Goal: Task Accomplishment & Management: Use online tool/utility

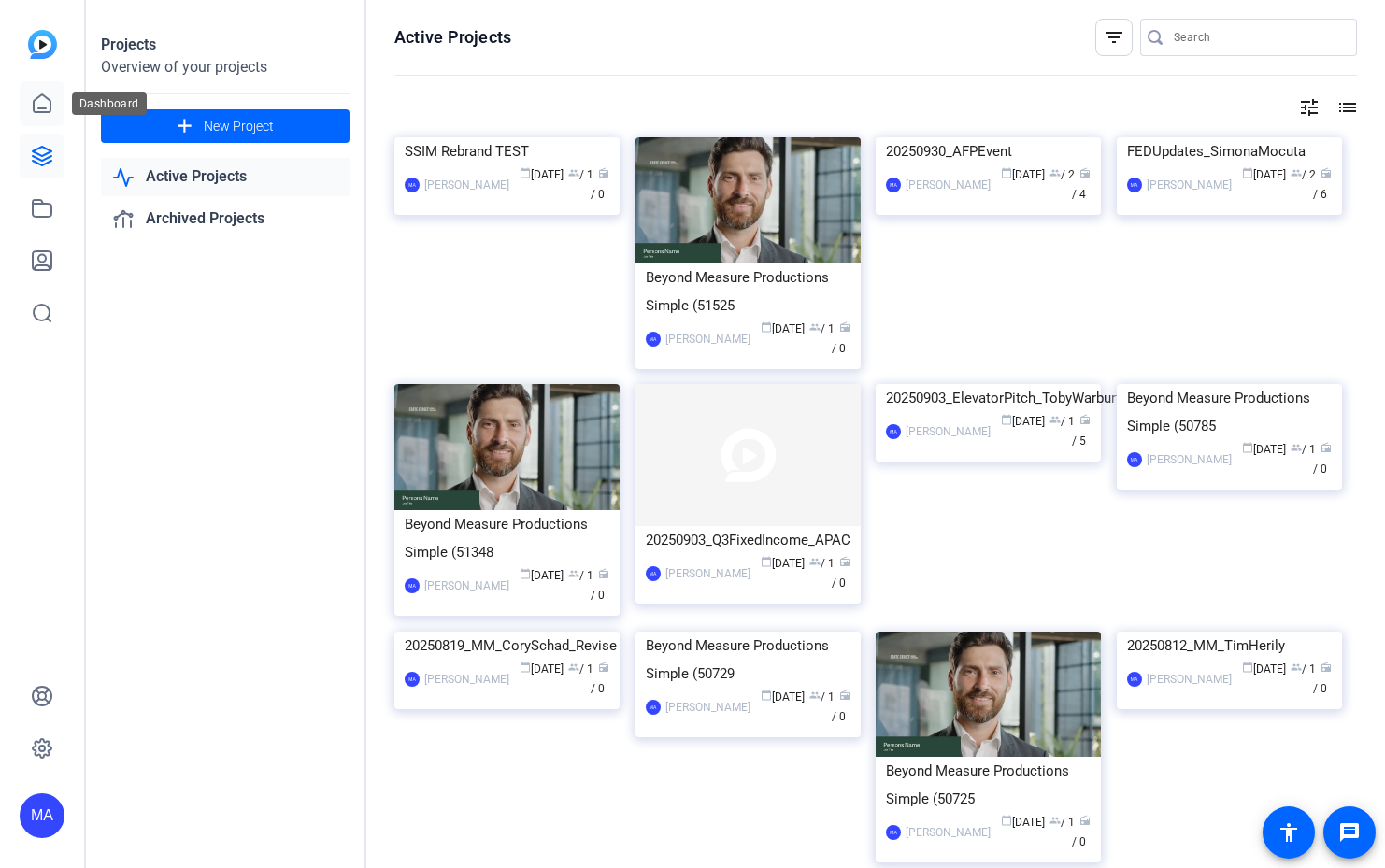
click at [30, 102] on link at bounding box center [42, 103] width 45 height 45
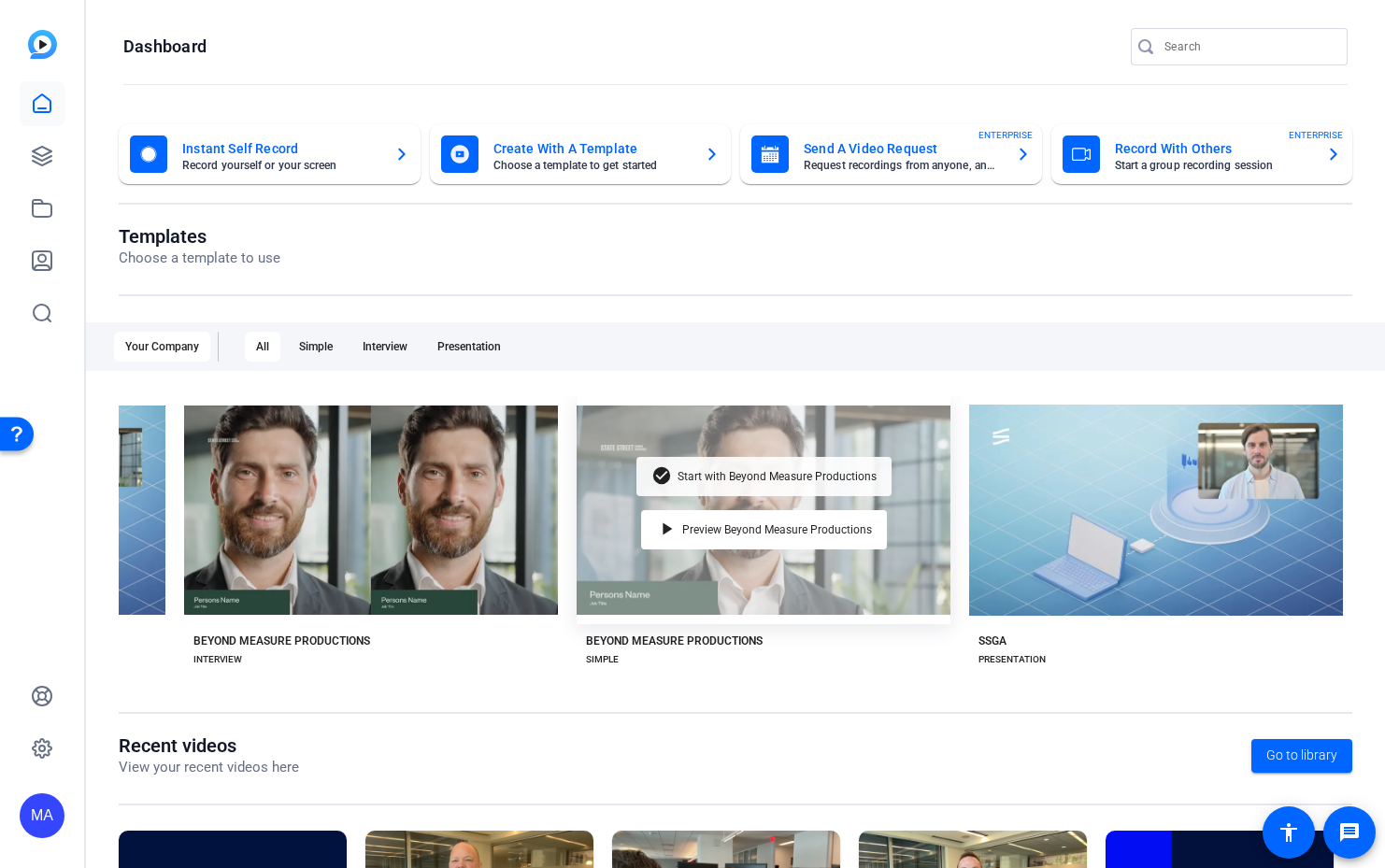
scroll to position [0, 300]
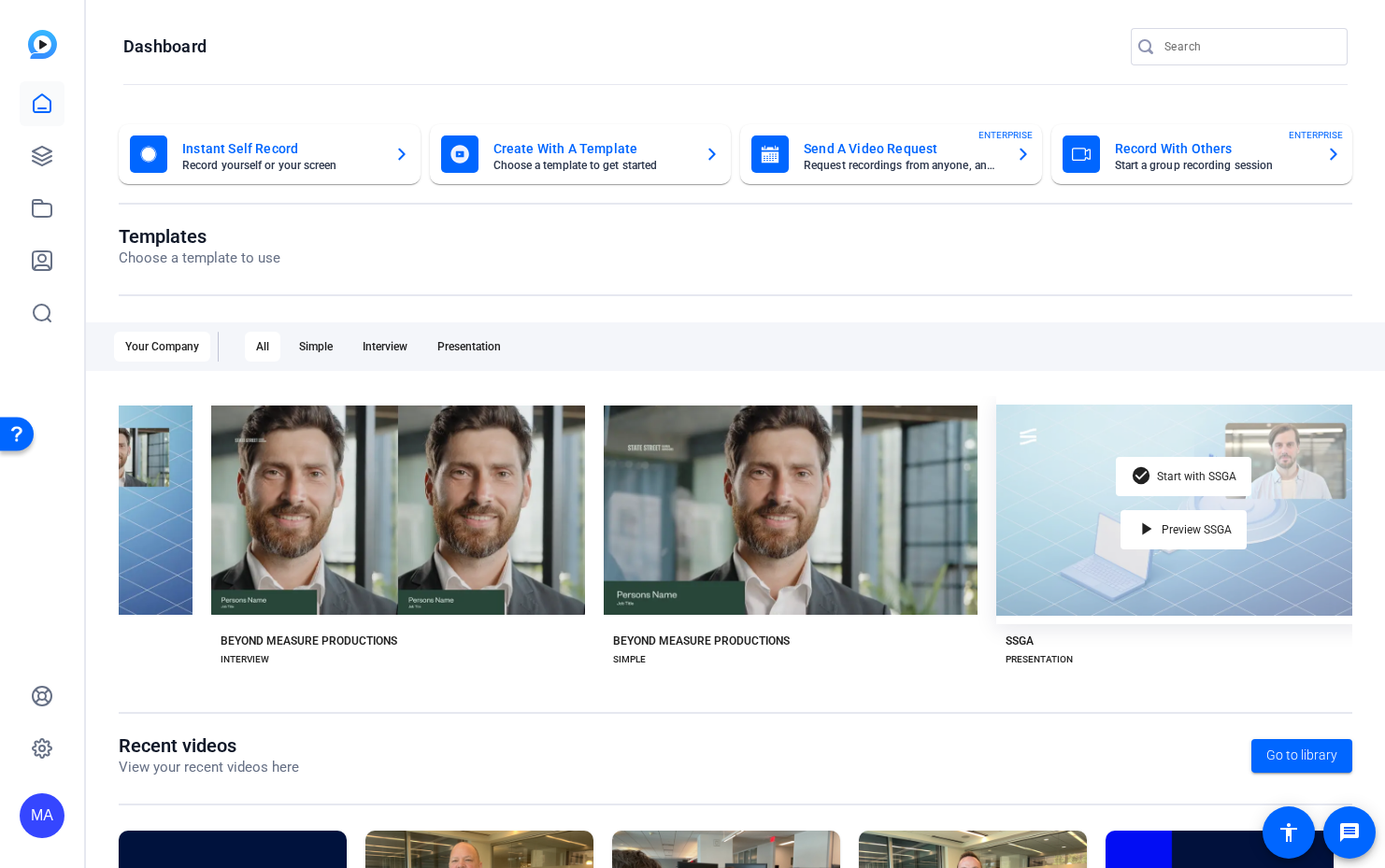
click at [1051, 511] on div "check_circle Start with SSGA play_arrow Preview SSGA" at bounding box center [1182, 510] width 374 height 228
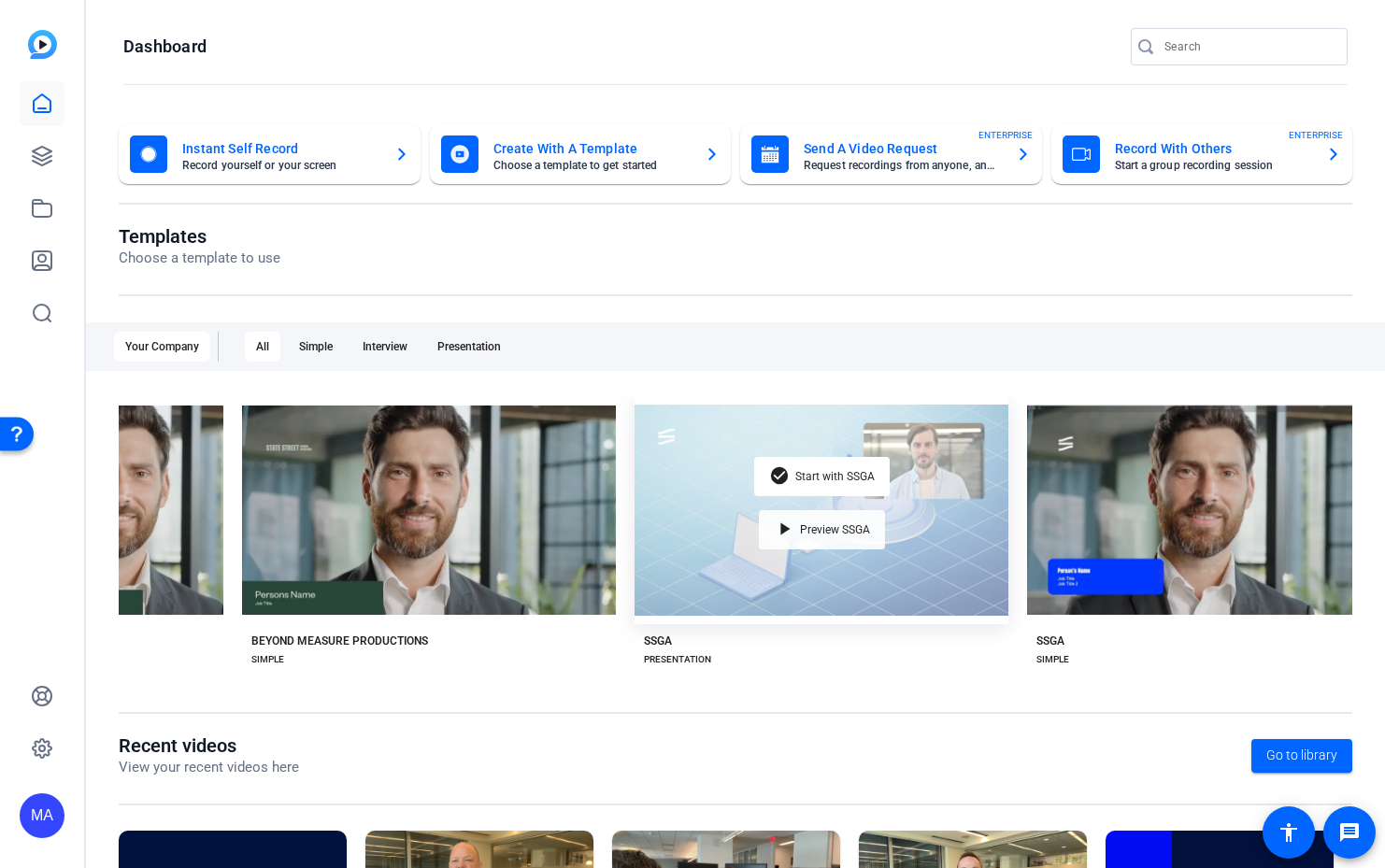
scroll to position [0, 673]
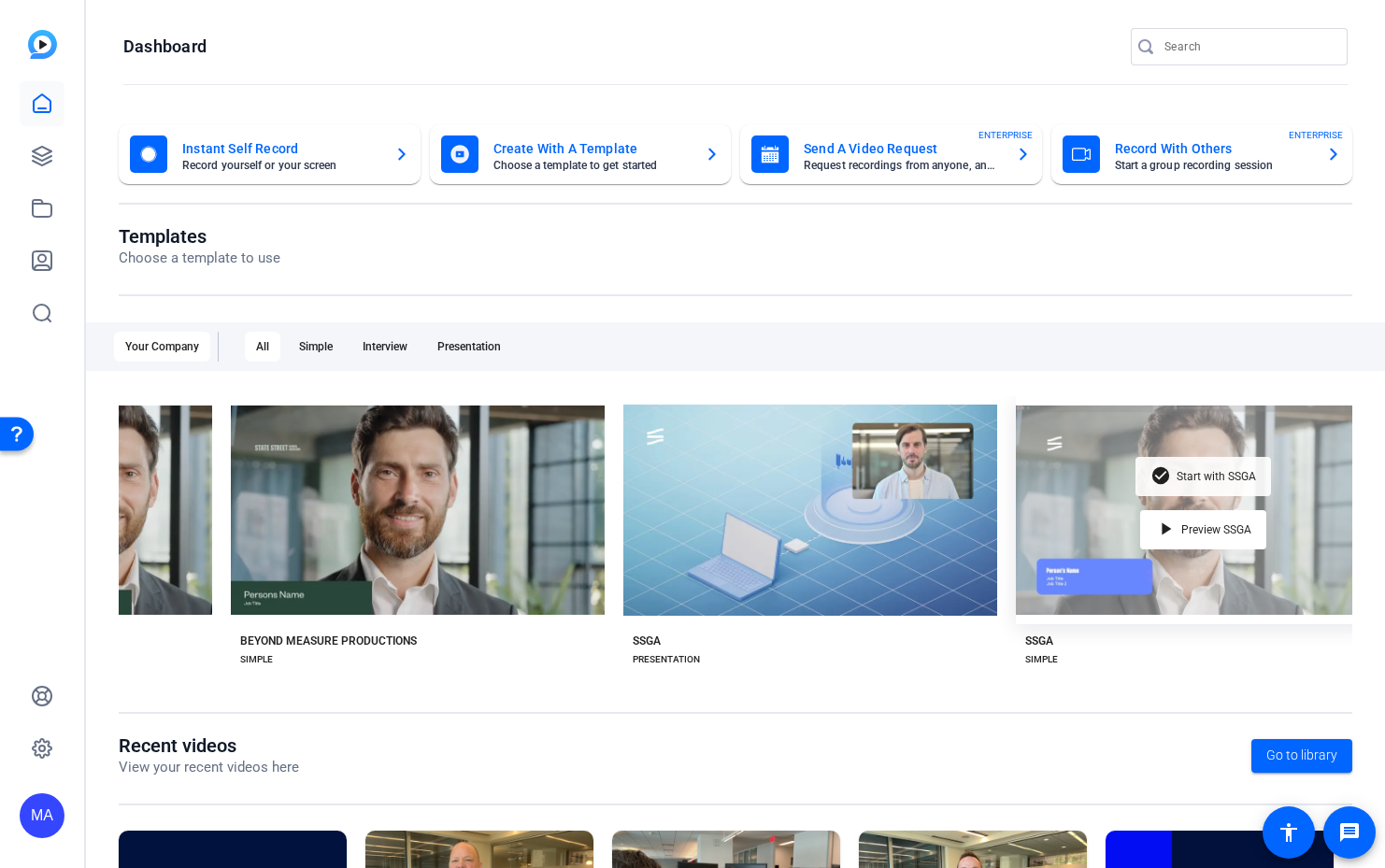
click at [1188, 476] on span "Start with SSGA" at bounding box center [1215, 476] width 79 height 11
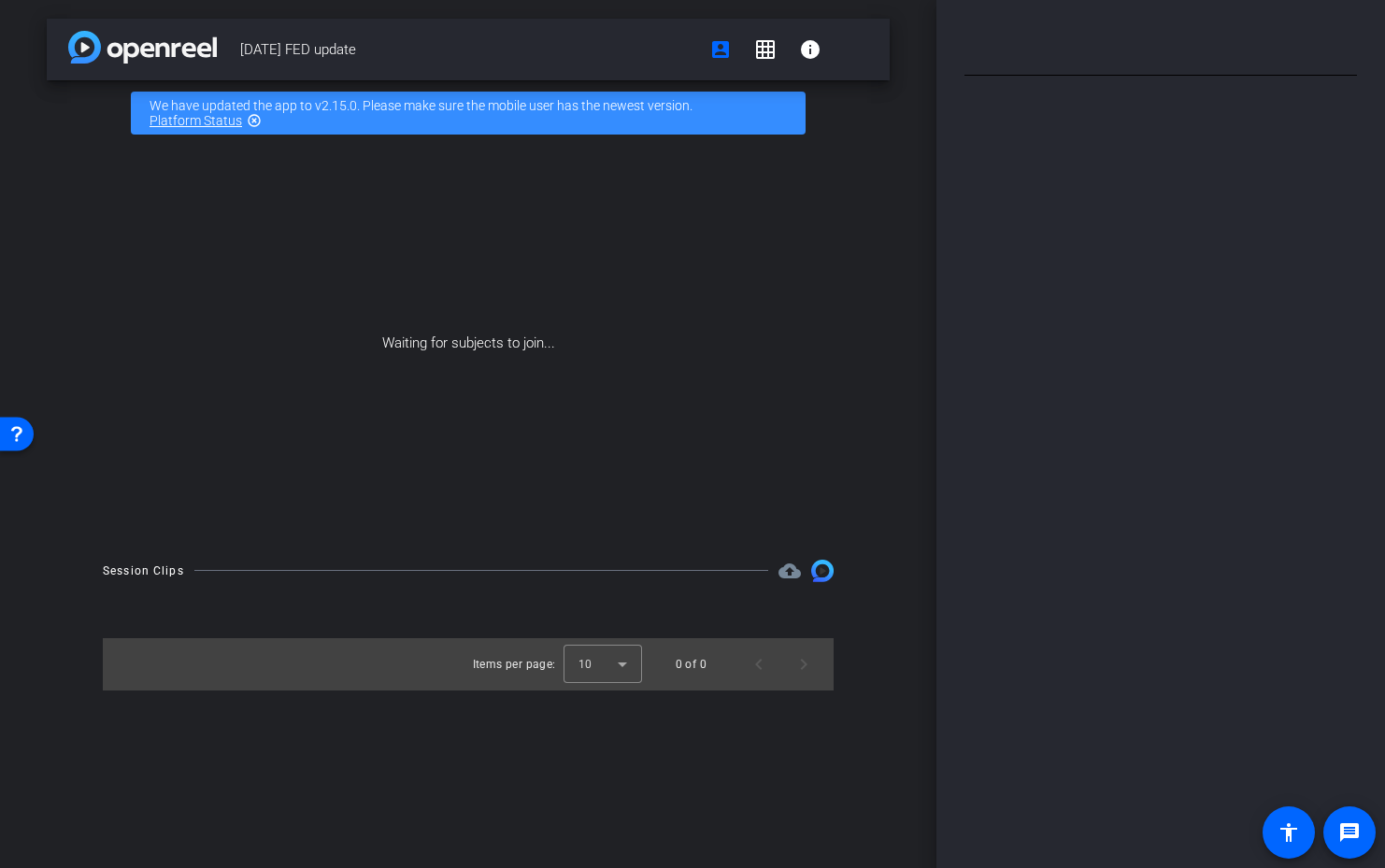
click at [732, 692] on div "September 2025 FED update account_box grid_on info We have updated the app to v…" at bounding box center [468, 434] width 936 height 868
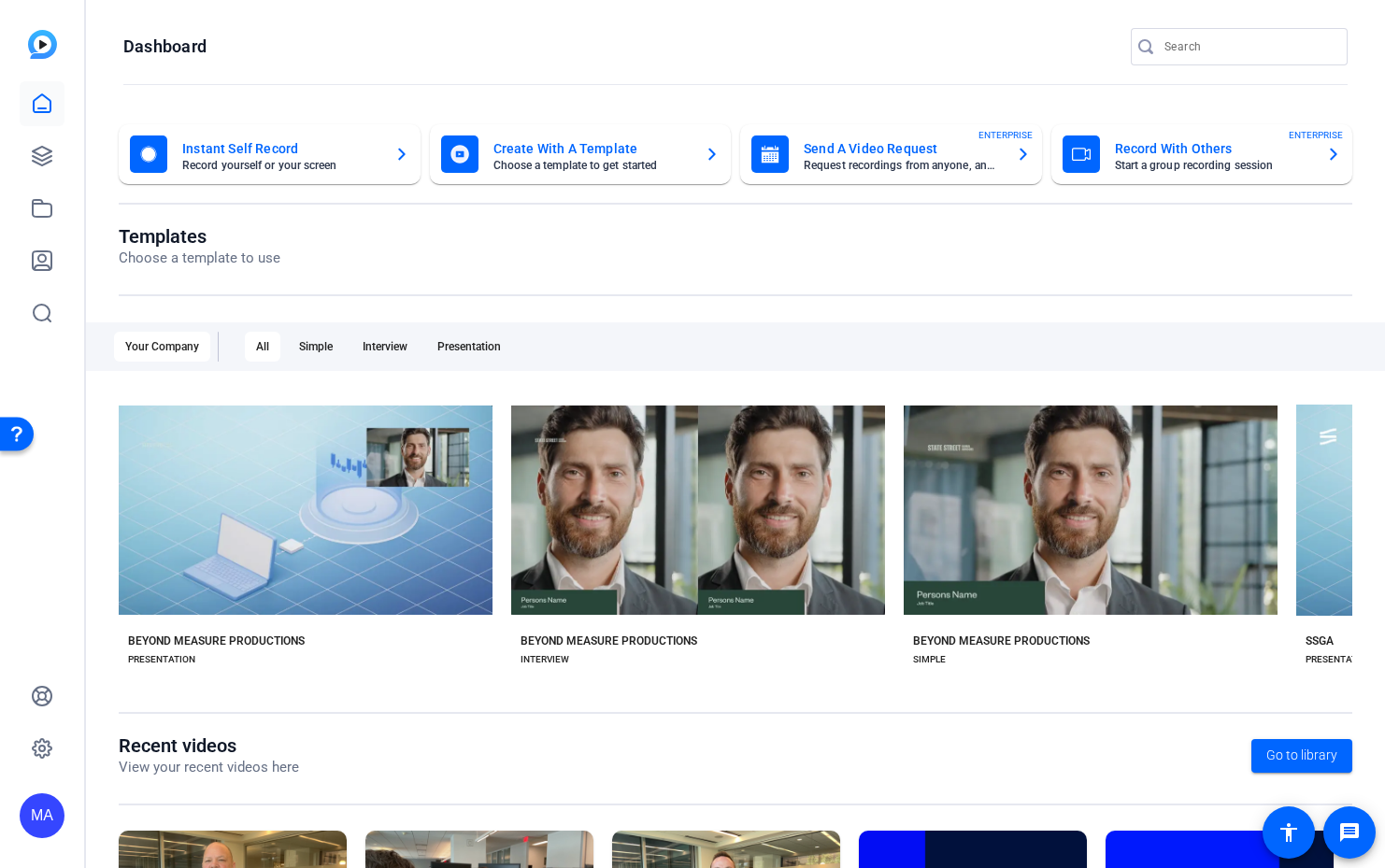
scroll to position [0, 720]
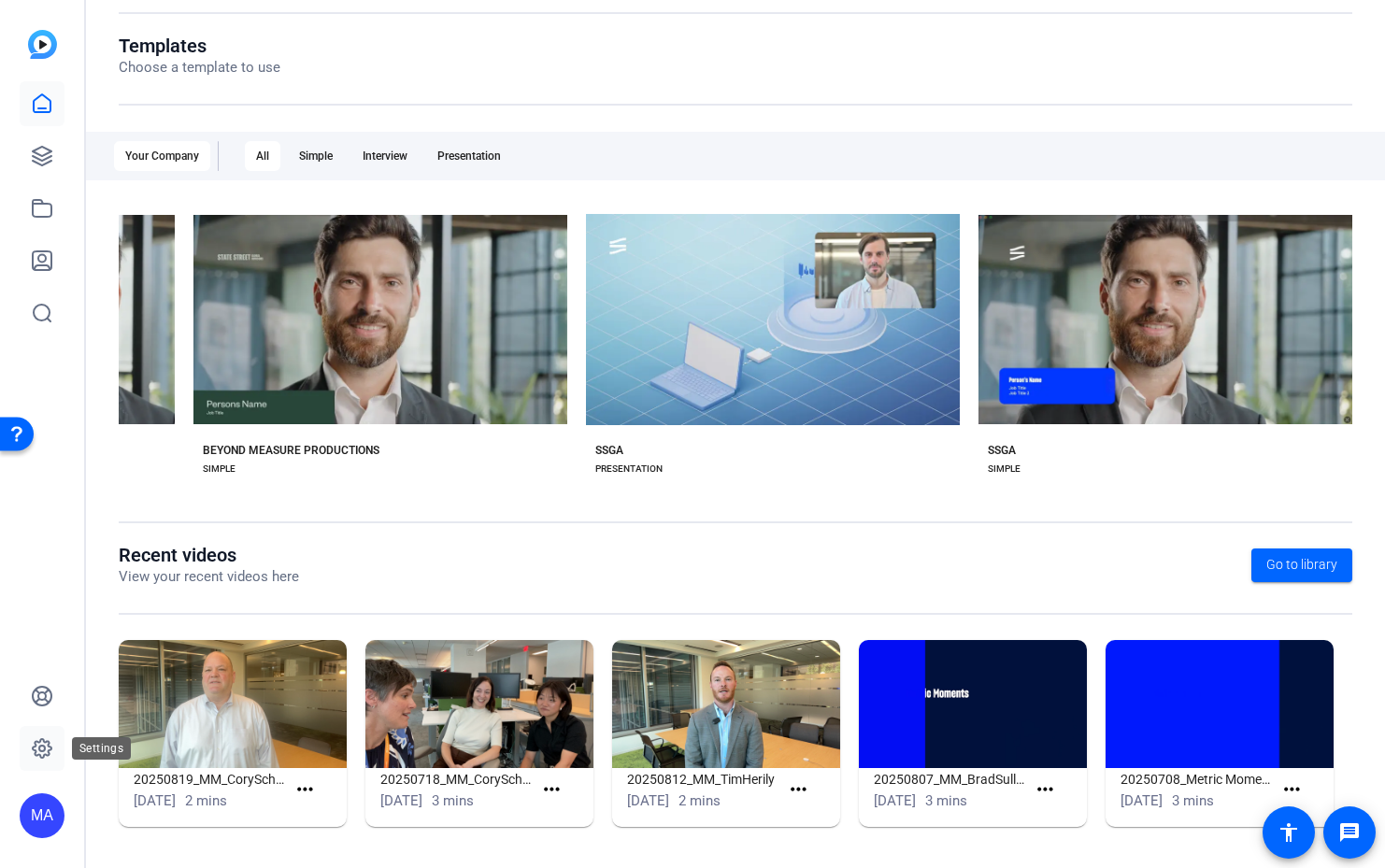
click at [45, 753] on icon at bounding box center [42, 748] width 22 height 22
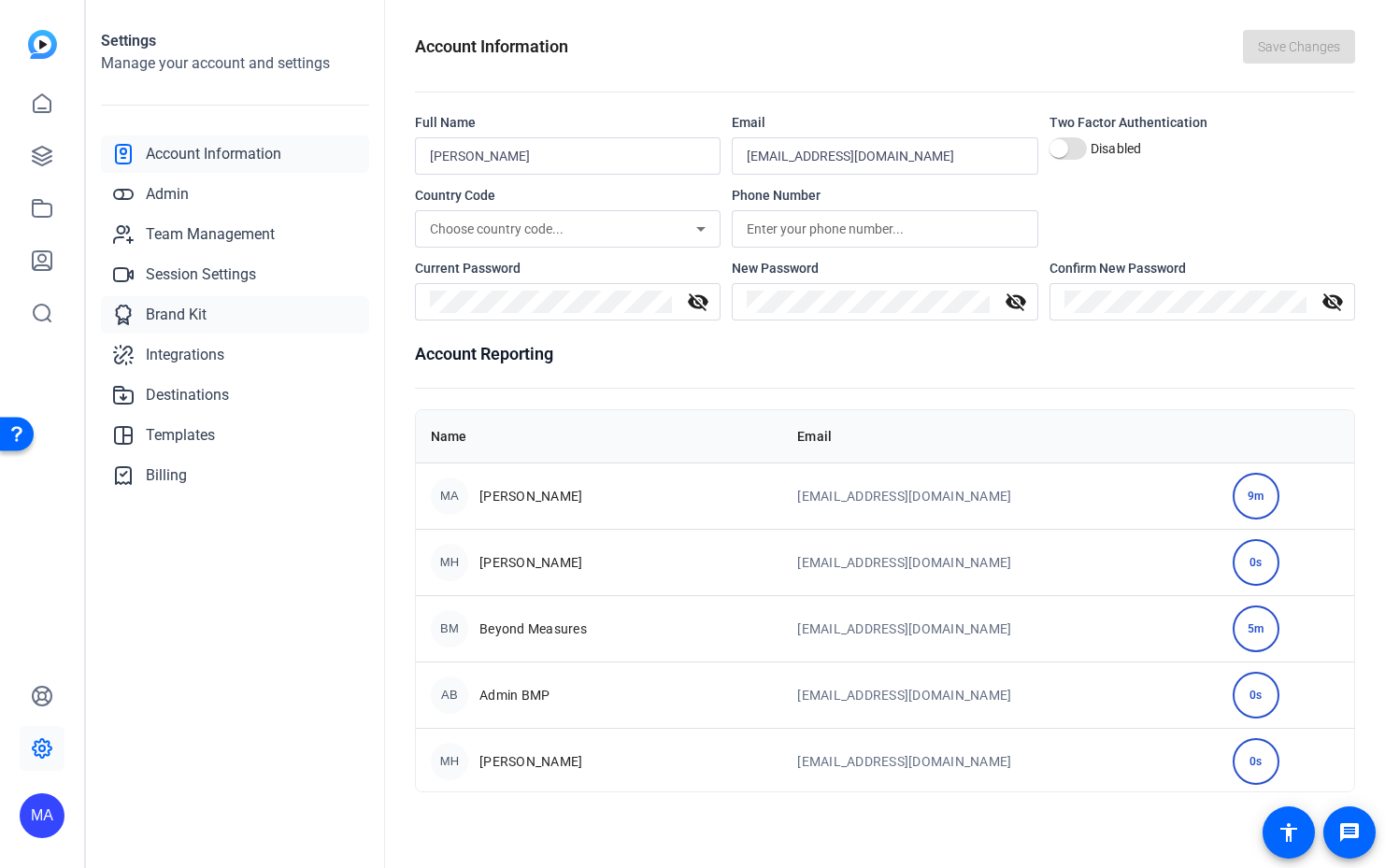
click at [181, 321] on span "Brand Kit" at bounding box center [176, 314] width 60 height 22
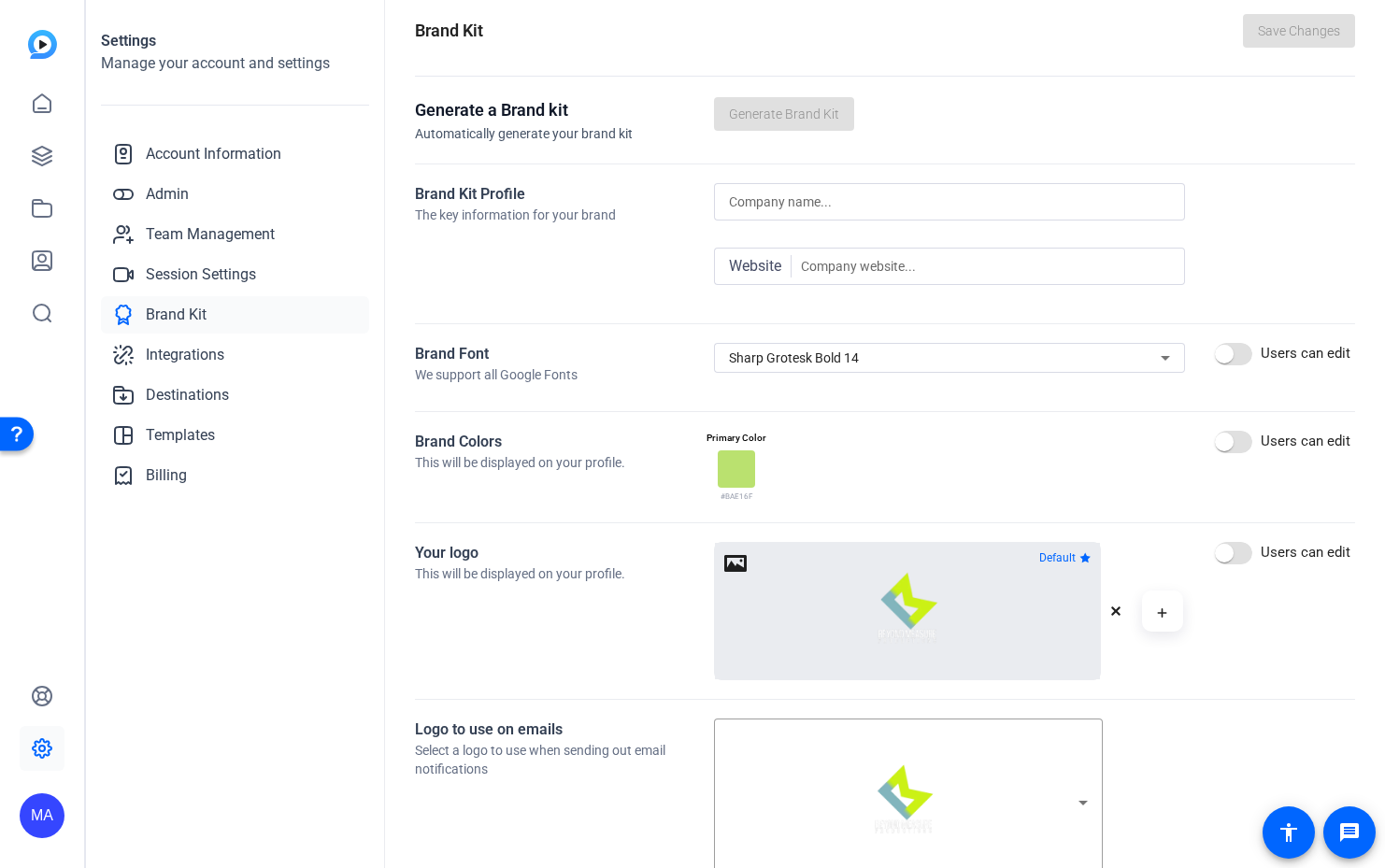
scroll to position [15, 0]
click at [1217, 365] on span "button" at bounding box center [1224, 355] width 37 height 37
click at [1292, 20] on span at bounding box center [1298, 32] width 112 height 45
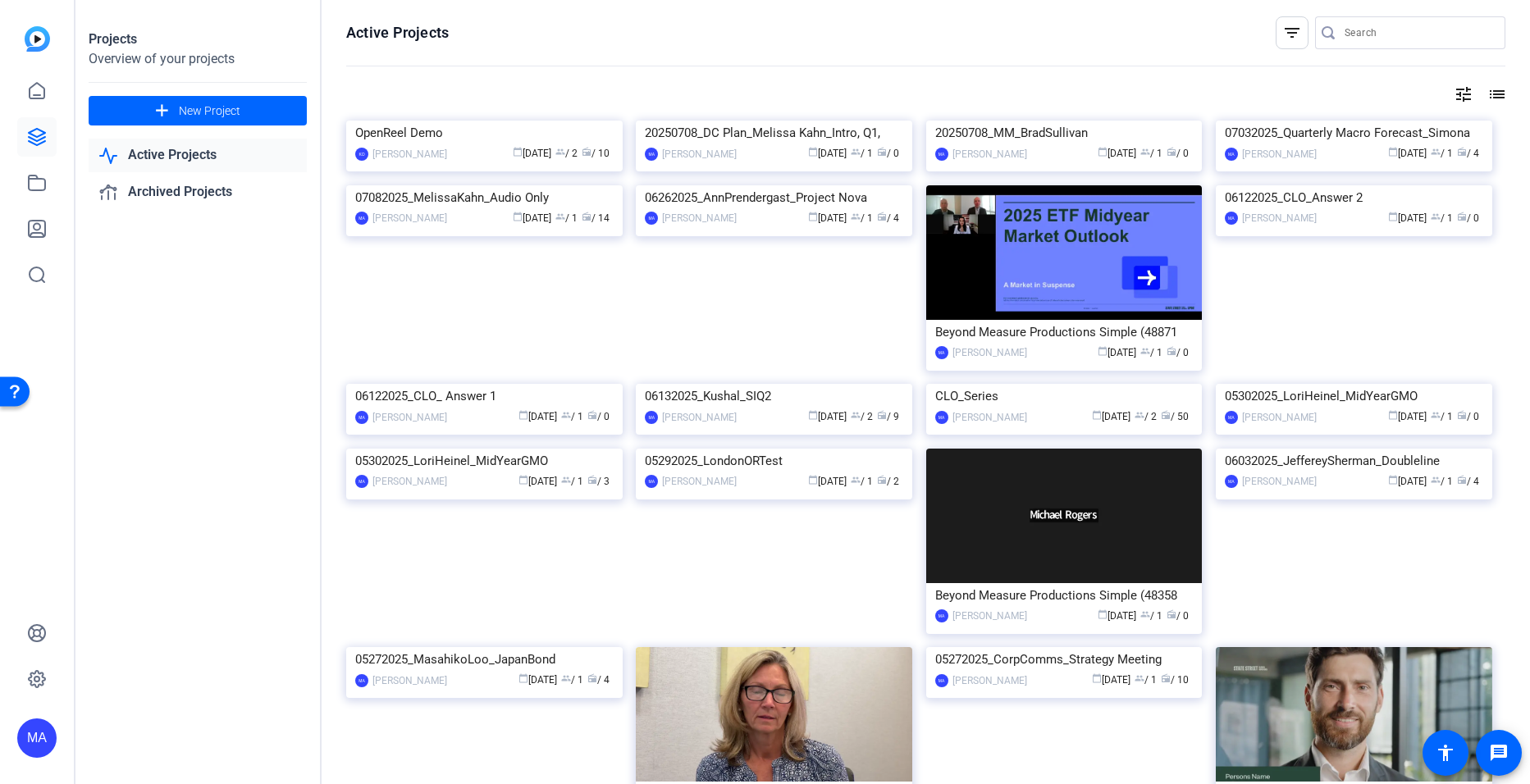
click at [152, 150] on link "Active Projects" at bounding box center [197, 155] width 218 height 33
click at [155, 153] on link "Active Projects" at bounding box center [197, 155] width 218 height 33
click at [226, 108] on span "New Project" at bounding box center [210, 111] width 62 height 17
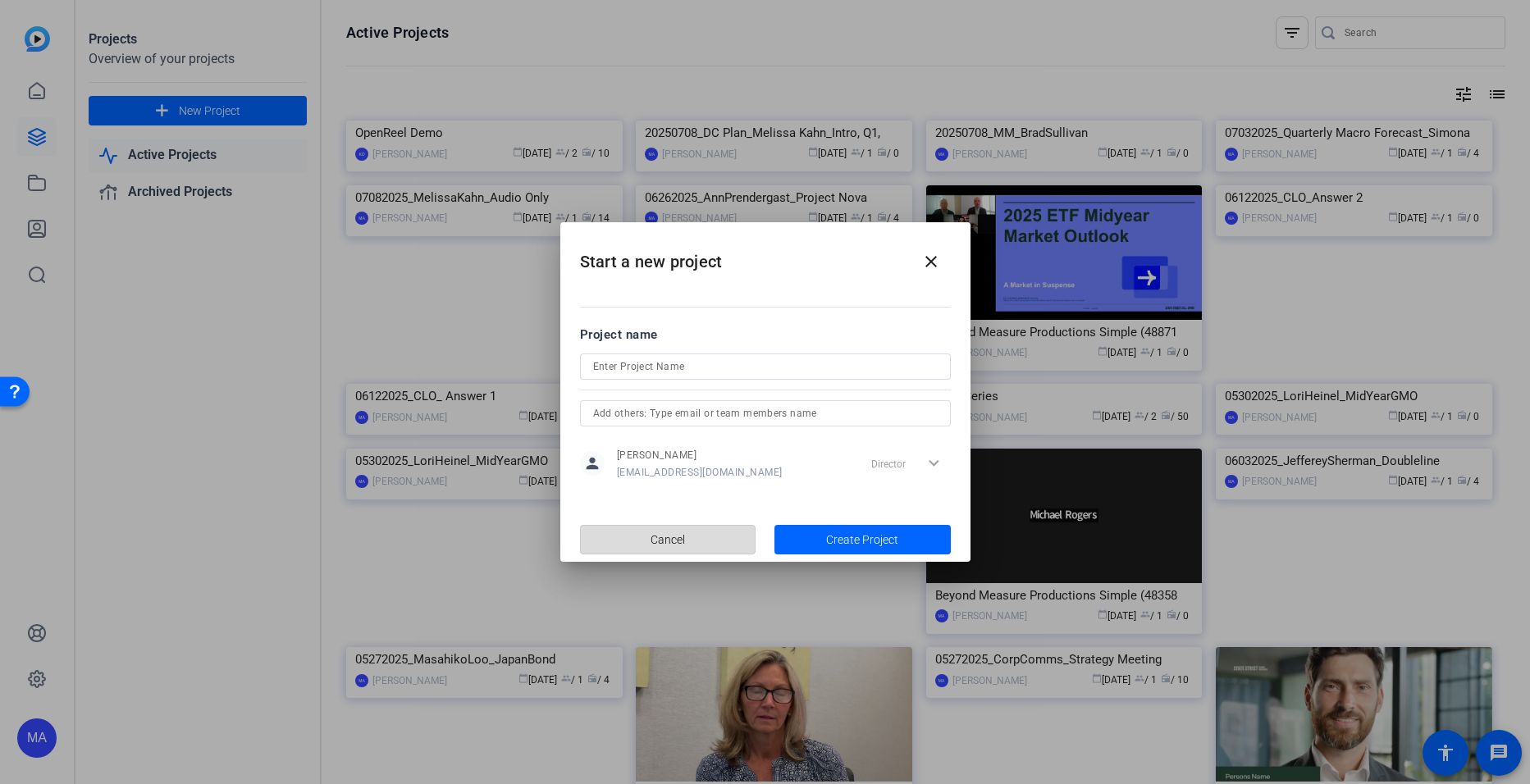
click at [614, 522] on span "button" at bounding box center [668, 539] width 175 height 39
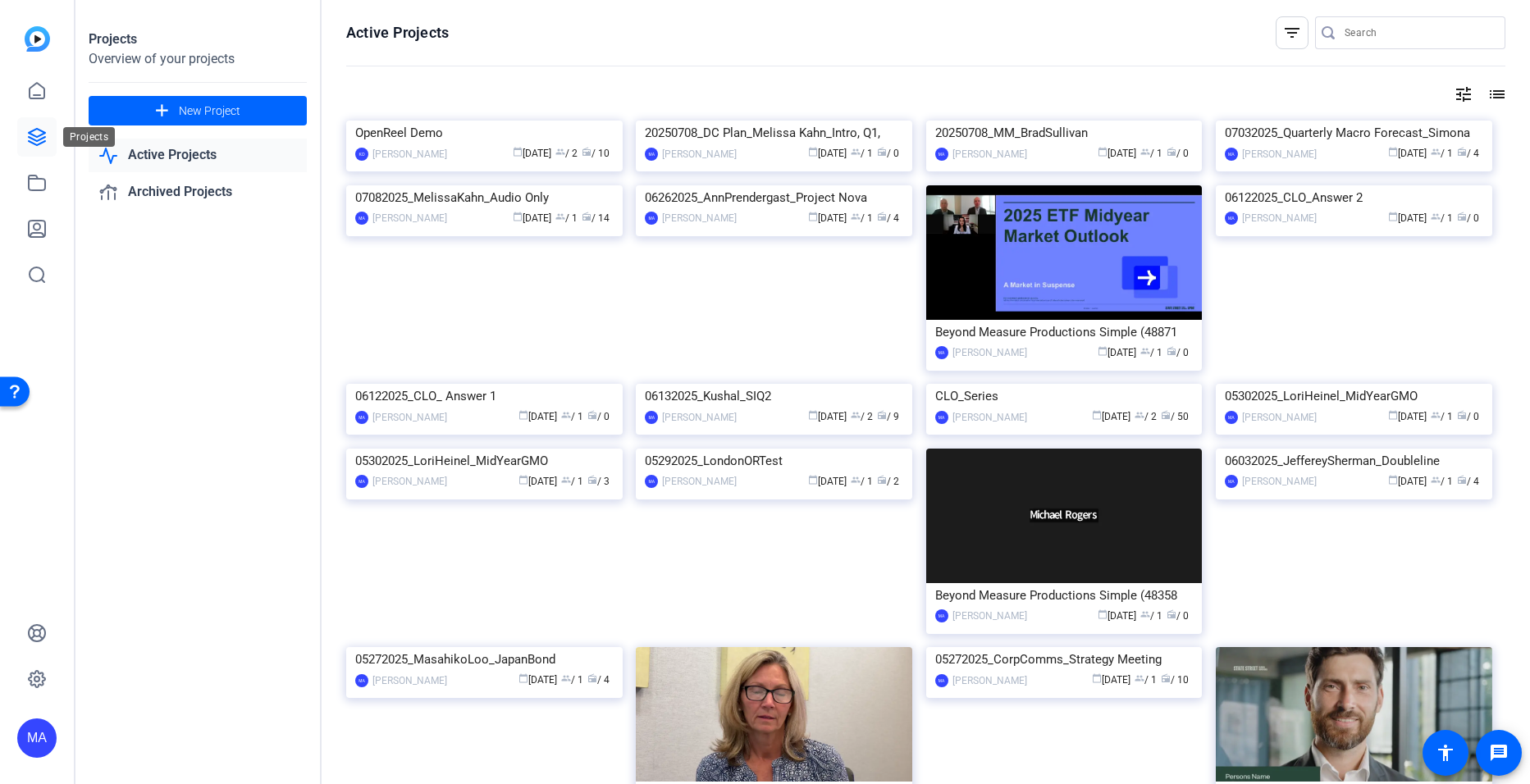
click at [37, 141] on icon at bounding box center [37, 136] width 16 height 16
click at [204, 104] on span "New Project" at bounding box center [210, 111] width 62 height 17
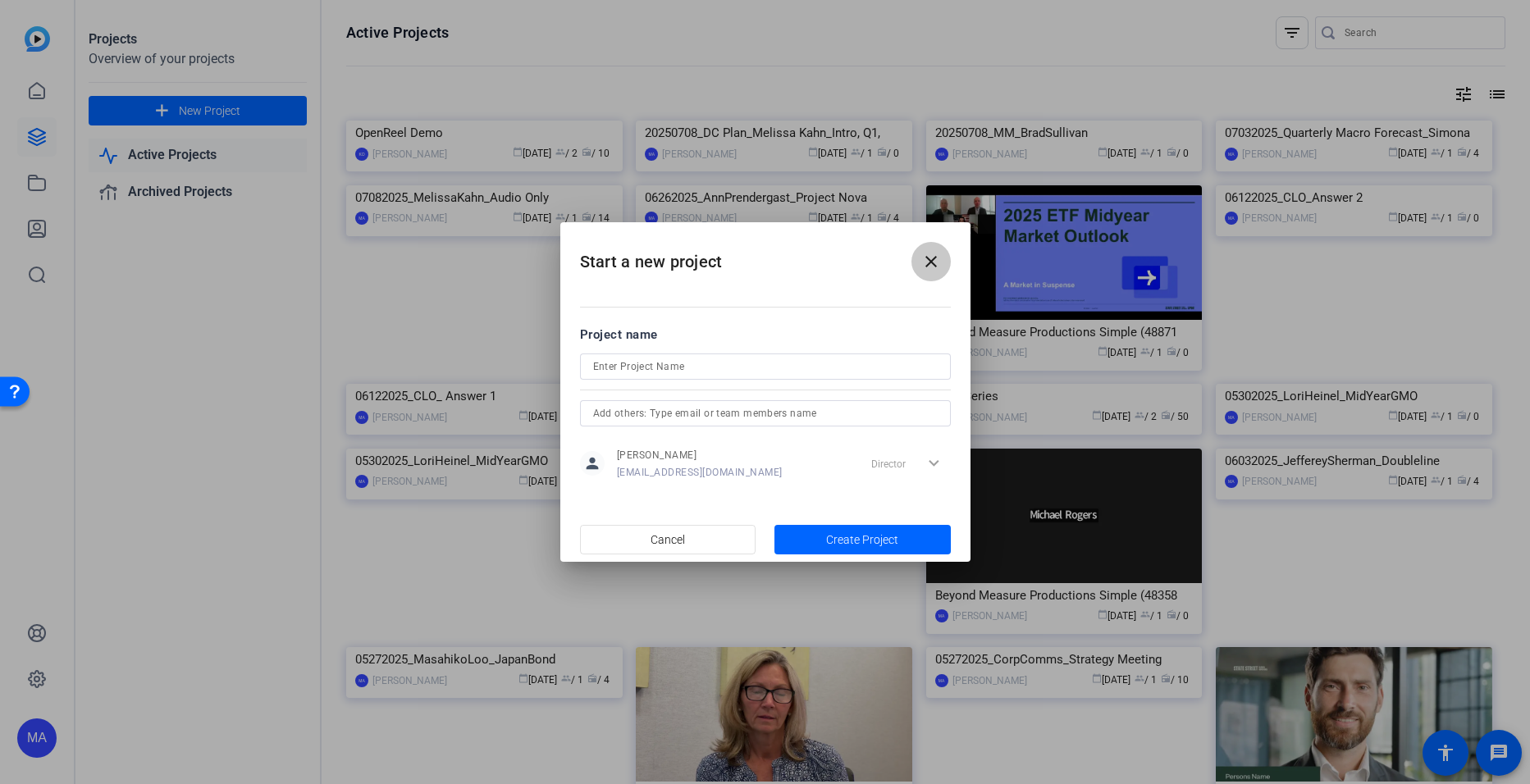
click at [938, 263] on mat-icon "close" at bounding box center [931, 261] width 20 height 20
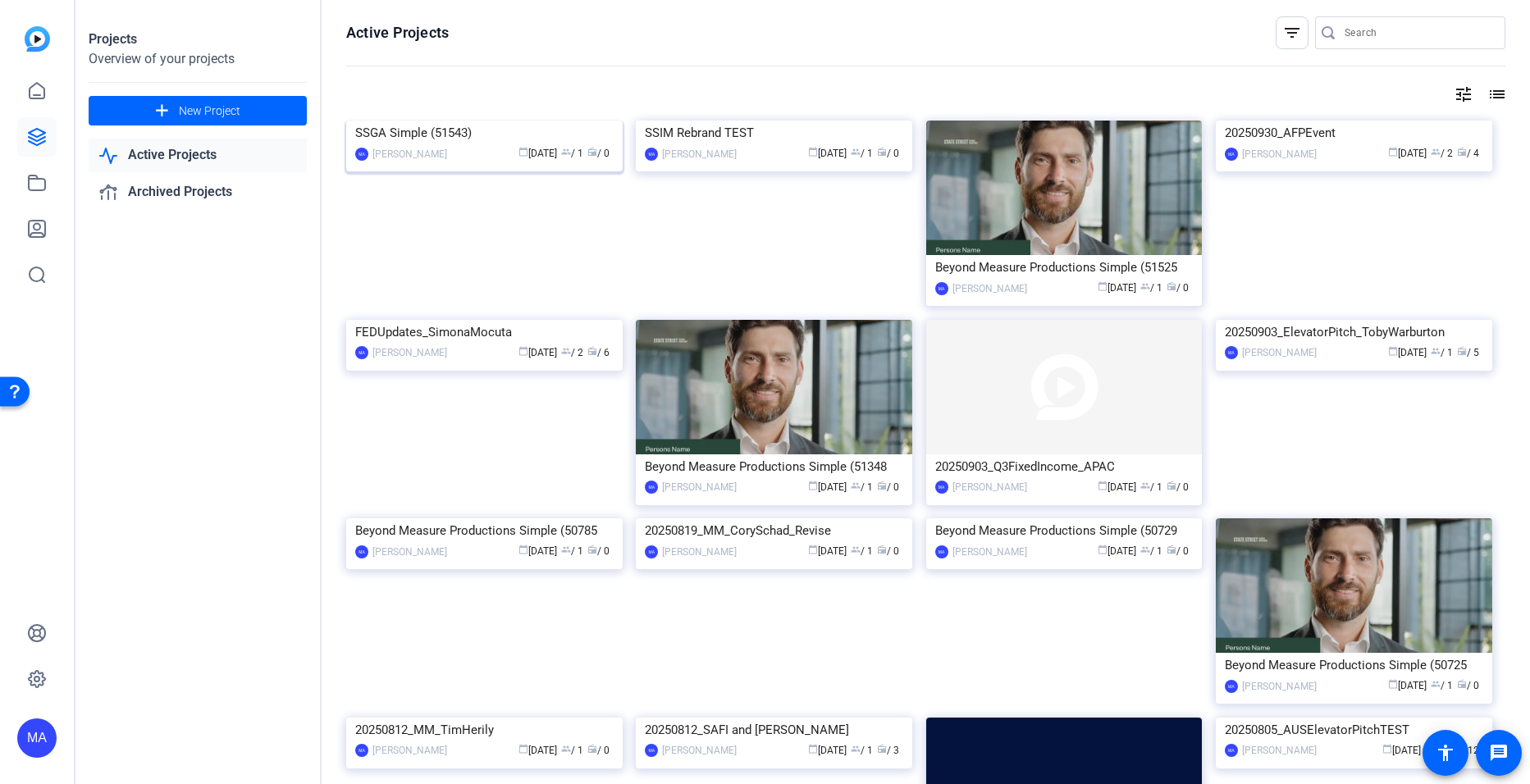
click at [533, 121] on img at bounding box center [484, 121] width 277 height 0
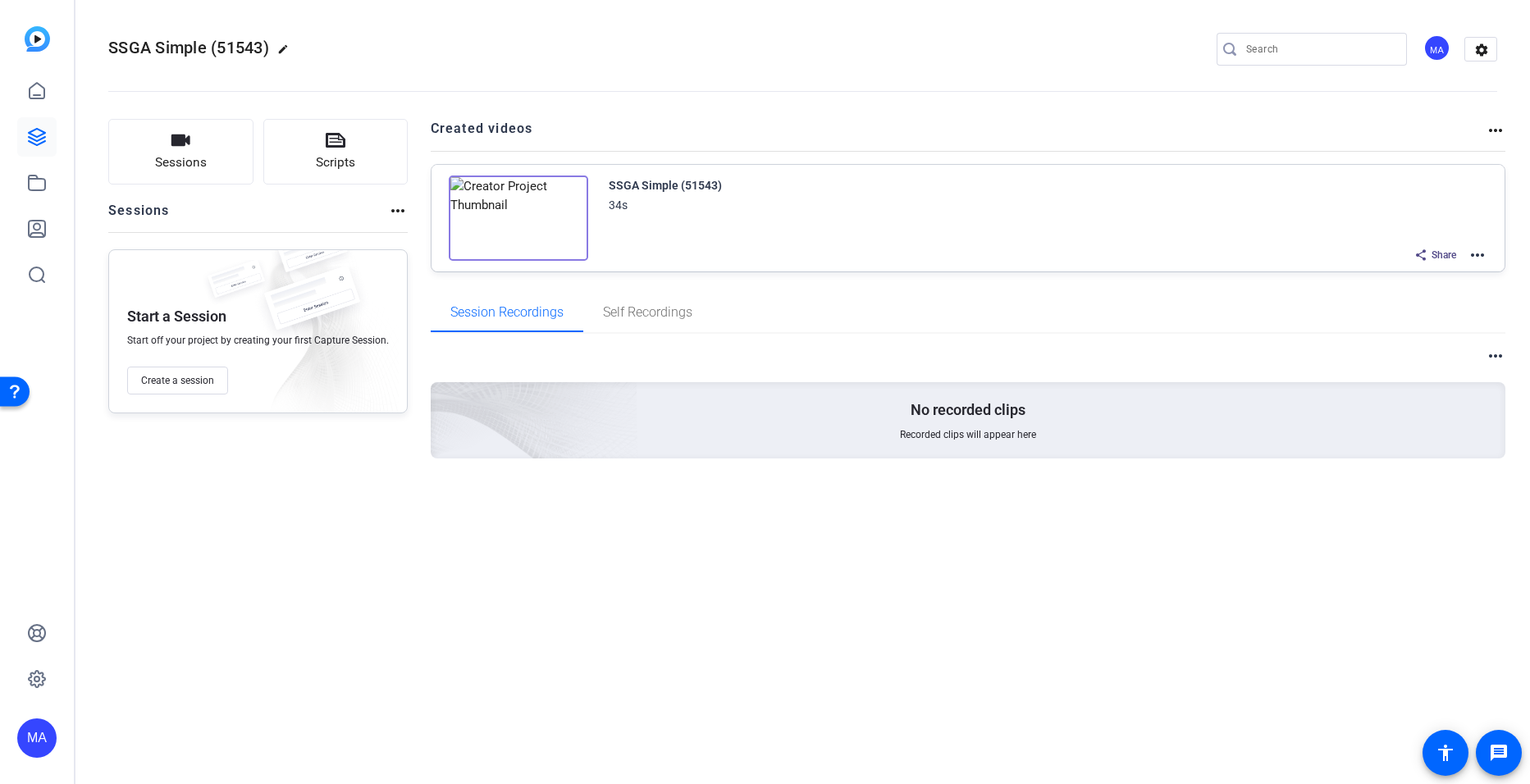
click at [1476, 258] on mat-icon "more_horiz" at bounding box center [1477, 255] width 20 height 20
click at [1383, 274] on span "Edit in Creator" at bounding box center [1417, 274] width 114 height 20
click at [34, 93] on icon at bounding box center [37, 91] width 20 height 20
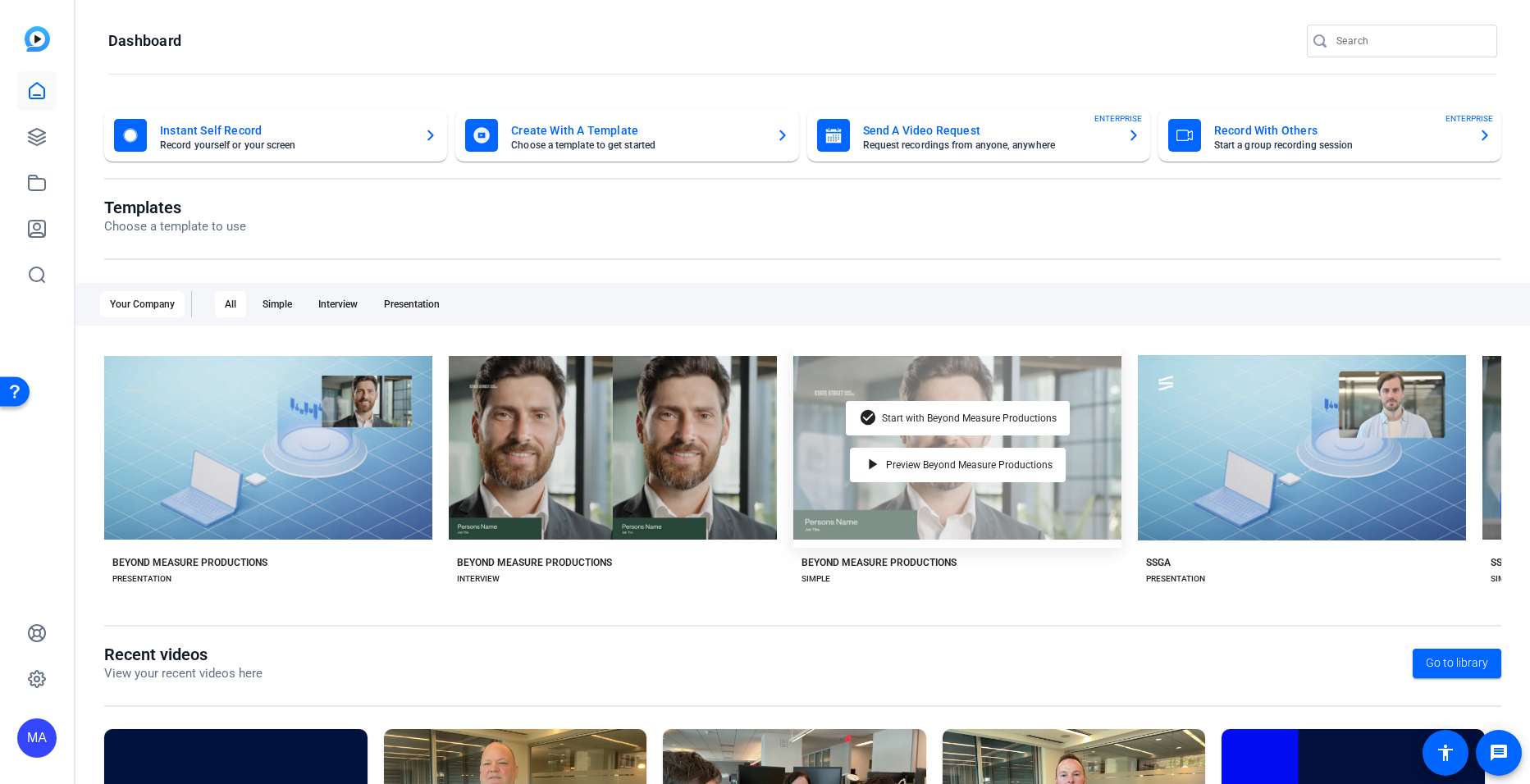
scroll to position [0, 318]
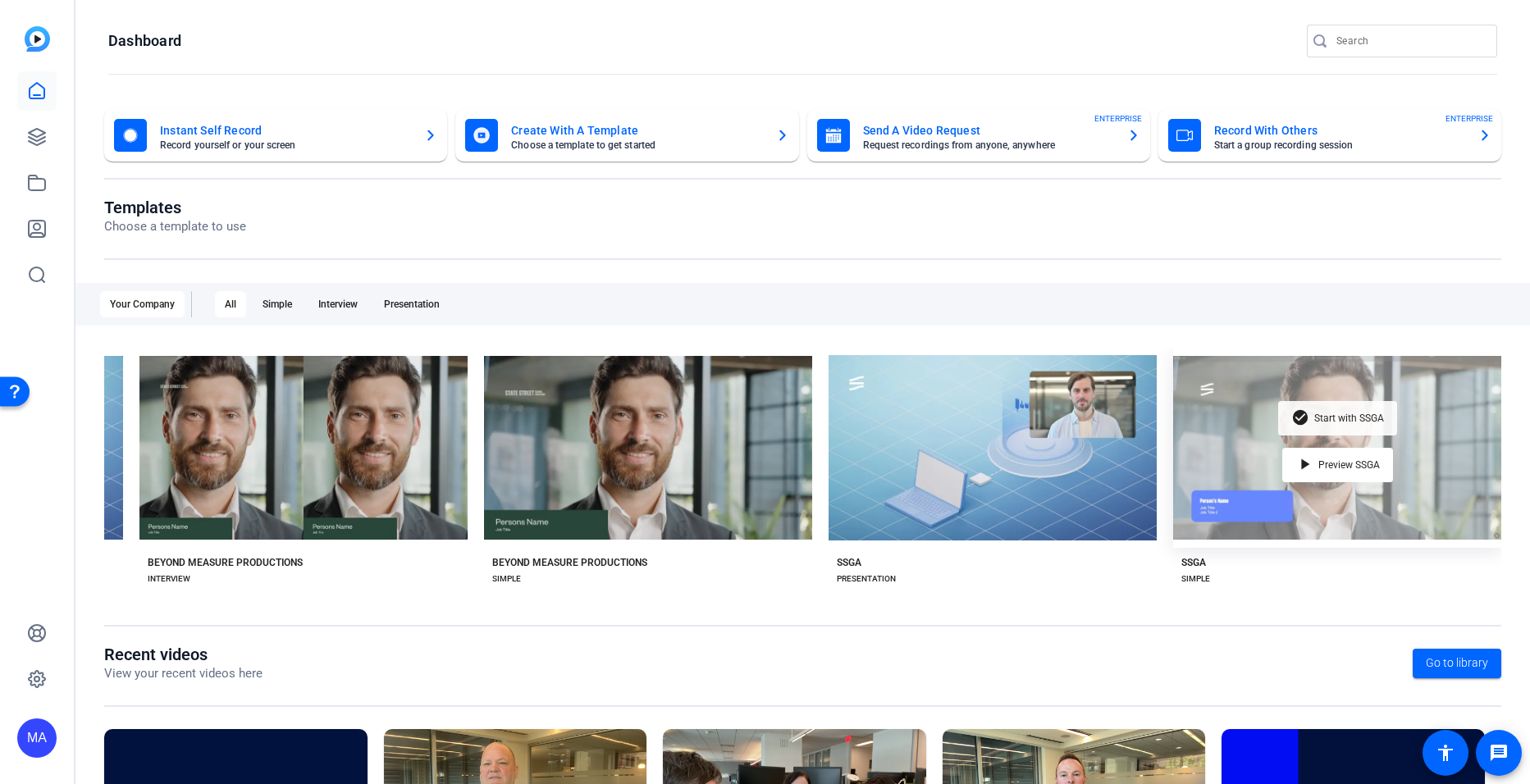
click at [1329, 418] on span "Start with SSGA" at bounding box center [1348, 418] width 69 height 9
